Goal: Task Accomplishment & Management: Use online tool/utility

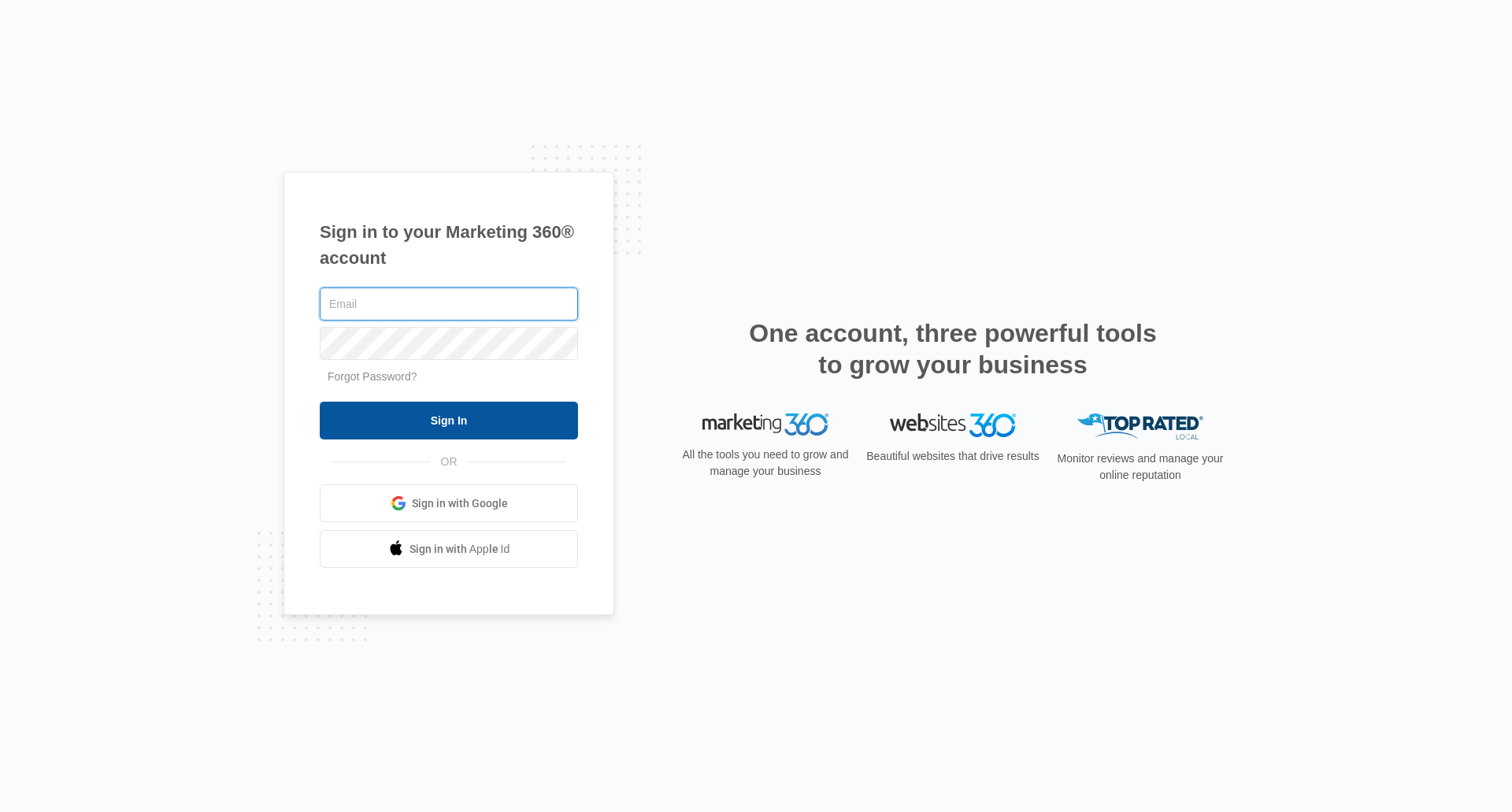
type input "[EMAIL_ADDRESS][DOMAIN_NAME]"
click at [431, 408] on input "Sign In" at bounding box center [449, 421] width 259 height 38
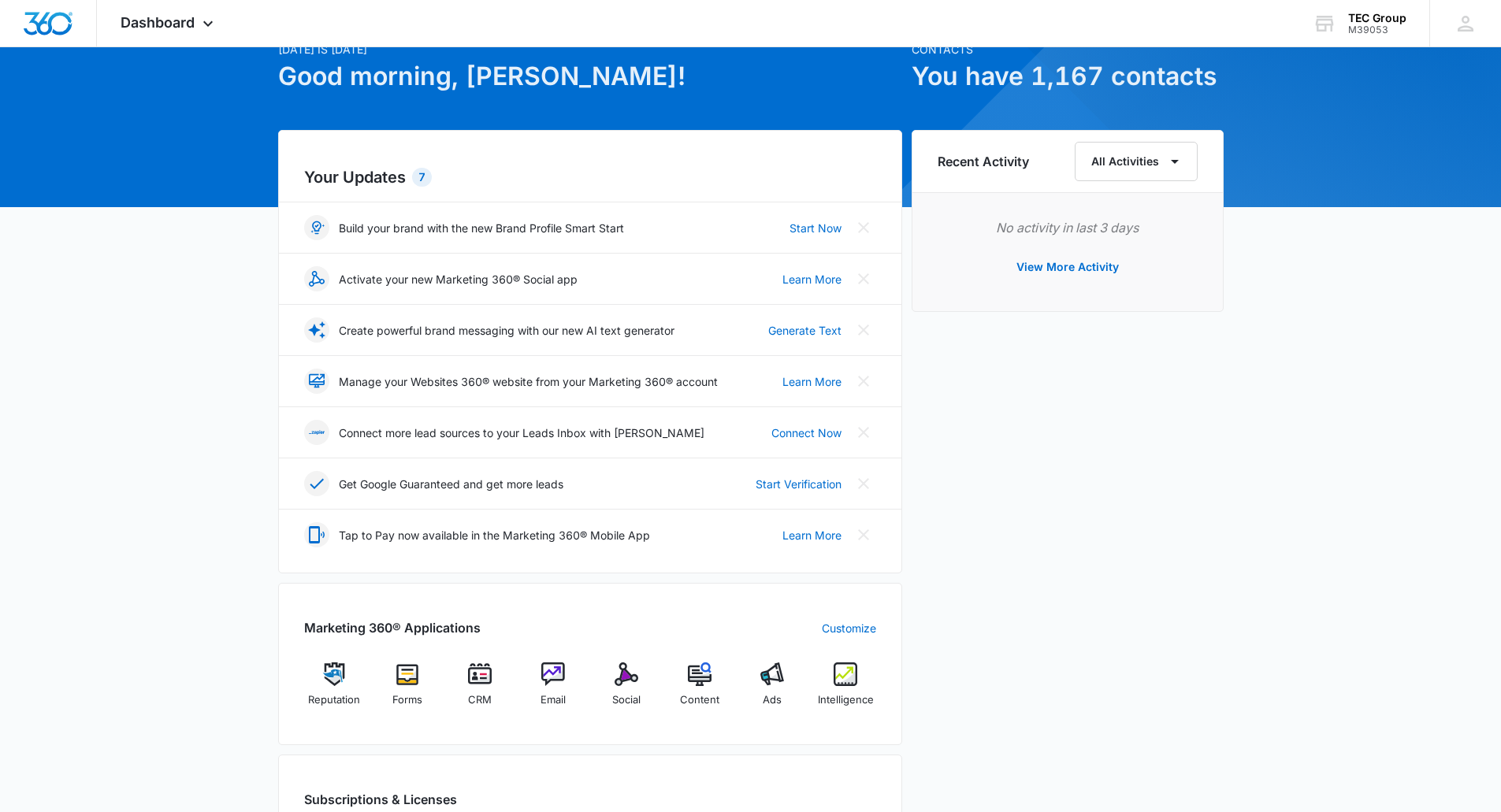
scroll to position [315, 0]
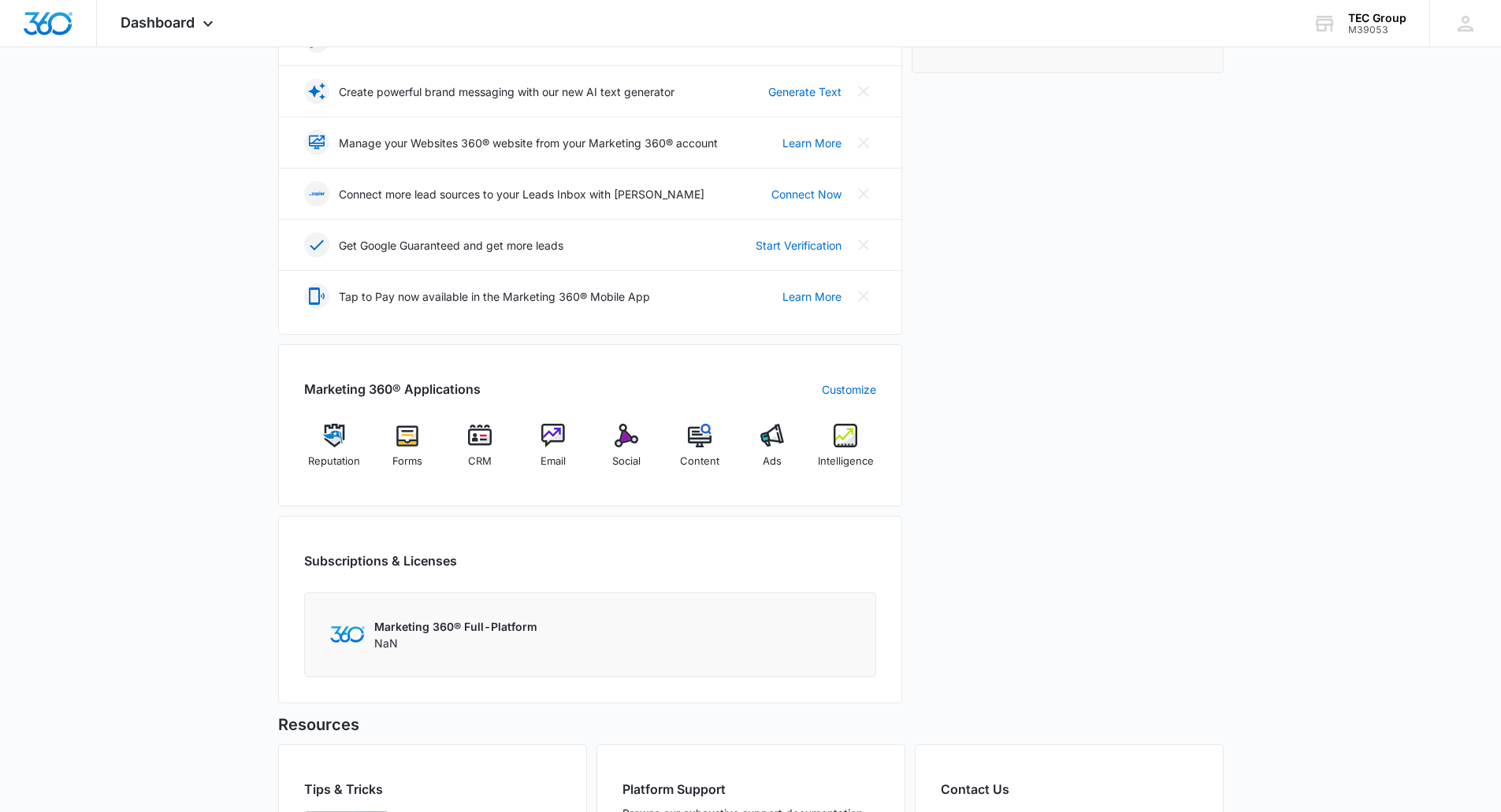
click at [661, 452] on div "Reputation Forms CRM Email Social Content Ads Intelligence" at bounding box center [590, 452] width 572 height 56
click at [633, 441] on img at bounding box center [626, 435] width 24 height 24
